Goal: Use online tool/utility: Use online tool/utility

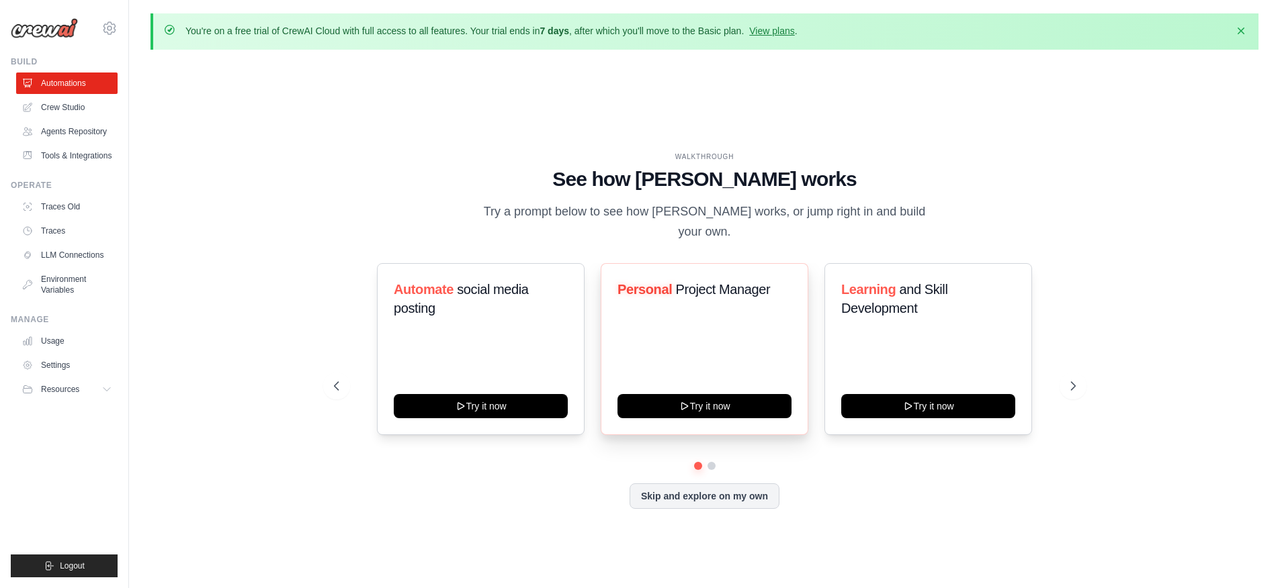
click at [724, 407] on div "Personal Project Manager Try it now" at bounding box center [705, 349] width 208 height 172
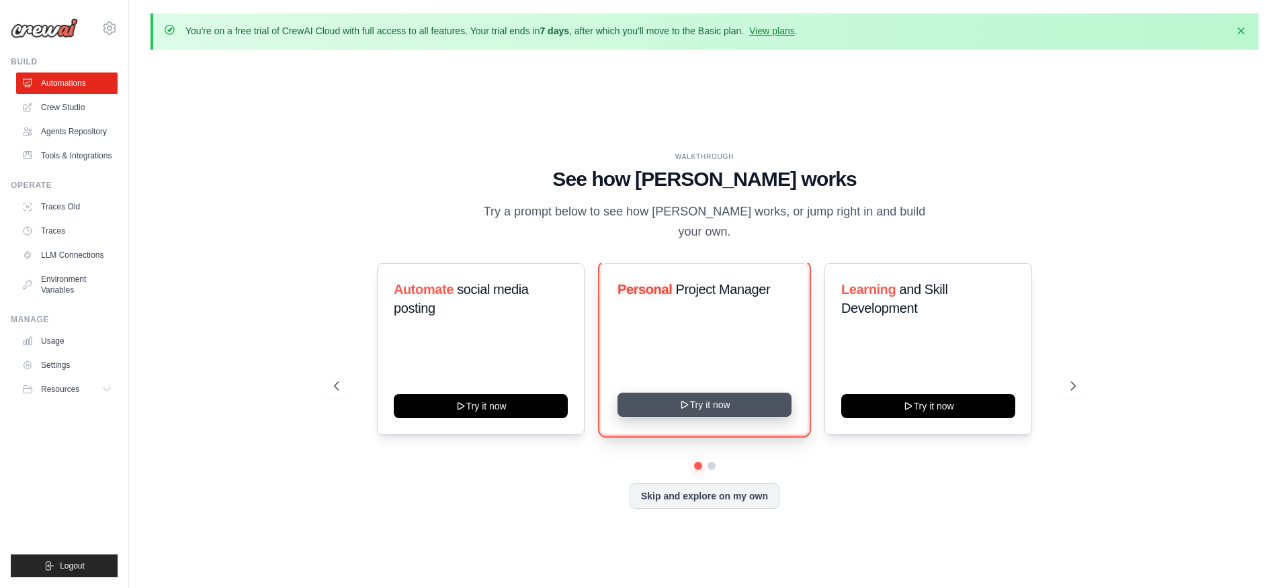
click at [720, 398] on button "Try it now" at bounding box center [704, 405] width 174 height 24
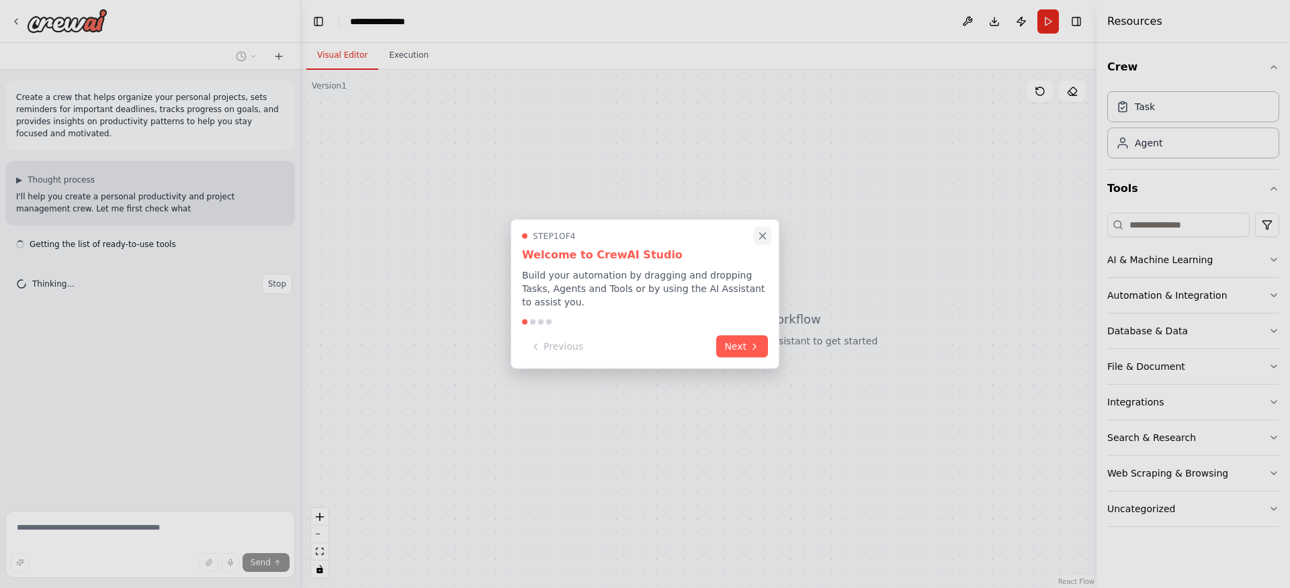
click at [767, 234] on icon "Close walkthrough" at bounding box center [762, 236] width 12 height 12
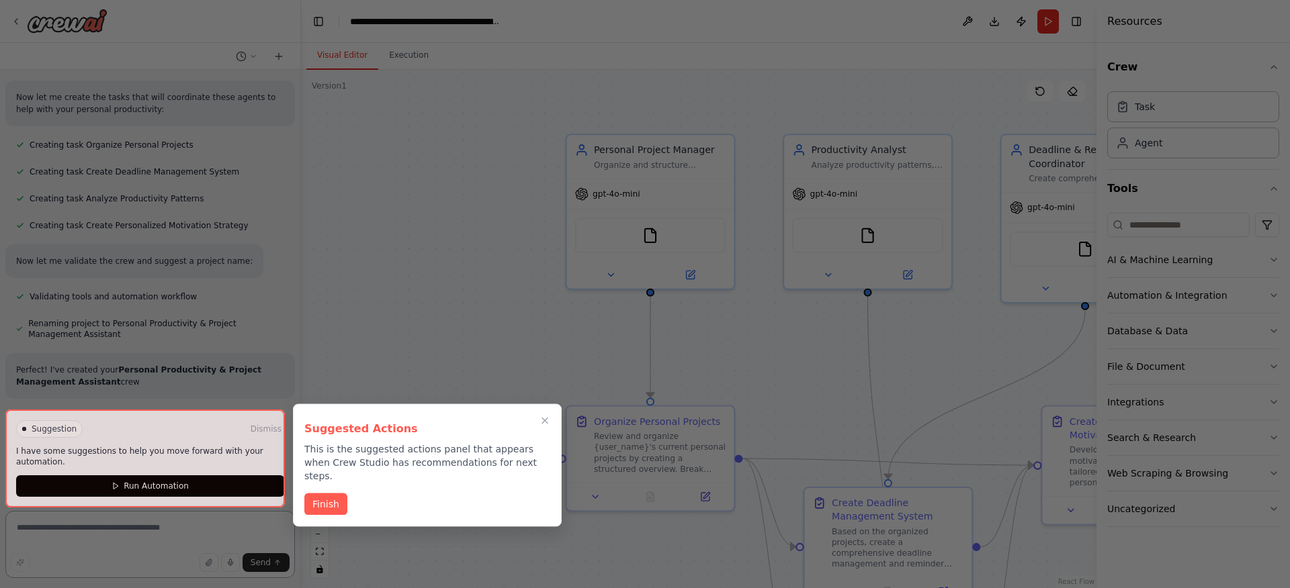
scroll to position [453, 0]
